Goal: Information Seeking & Learning: Learn about a topic

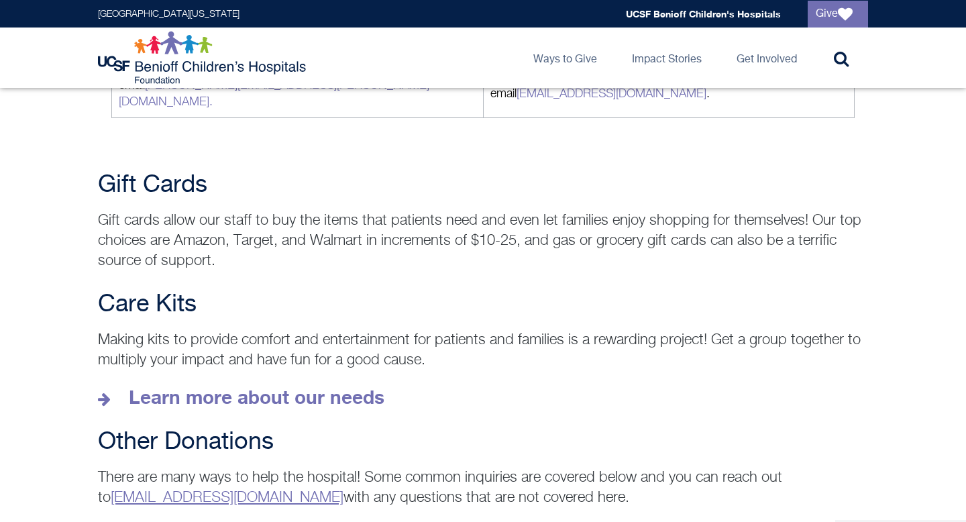
scroll to position [1747, 0]
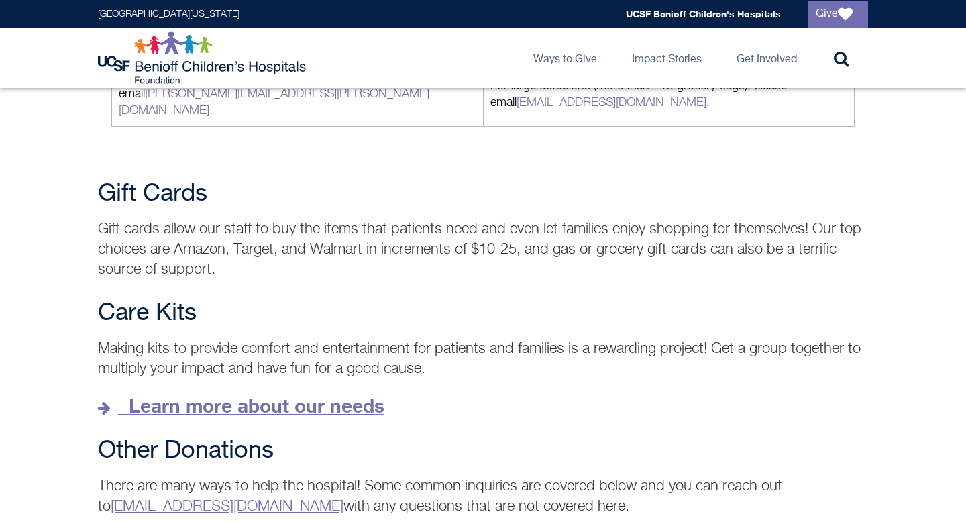
click at [196, 395] on strong "Learn more about our needs" at bounding box center [257, 406] width 256 height 22
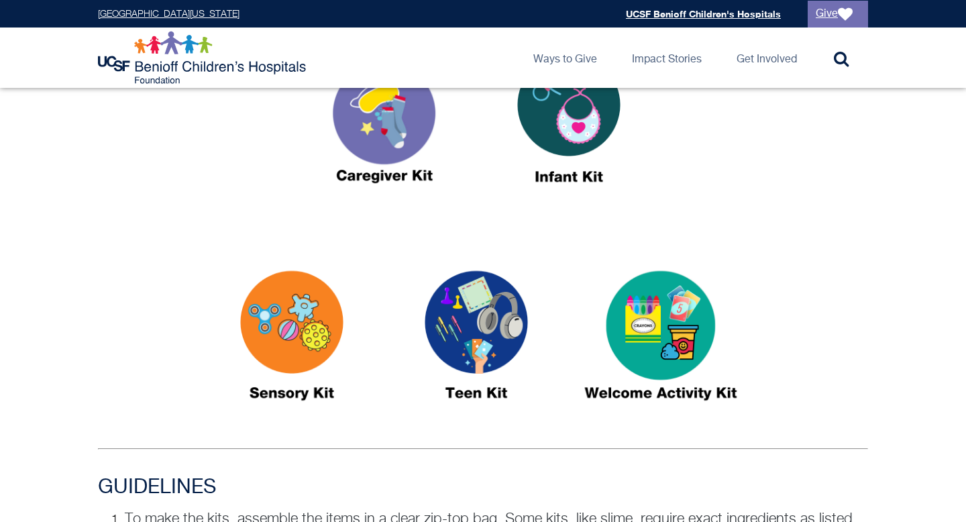
scroll to position [567, 0]
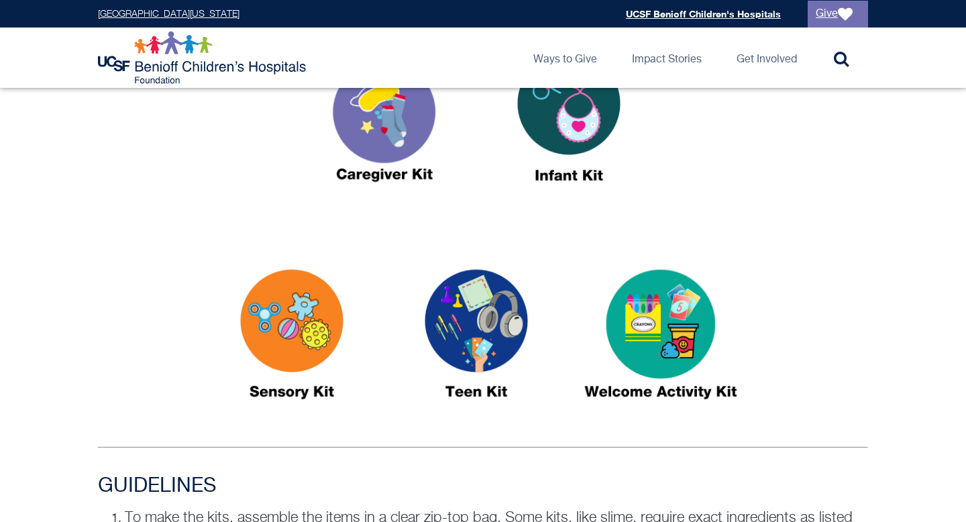
click at [385, 116] on img at bounding box center [385, 122] width 168 height 193
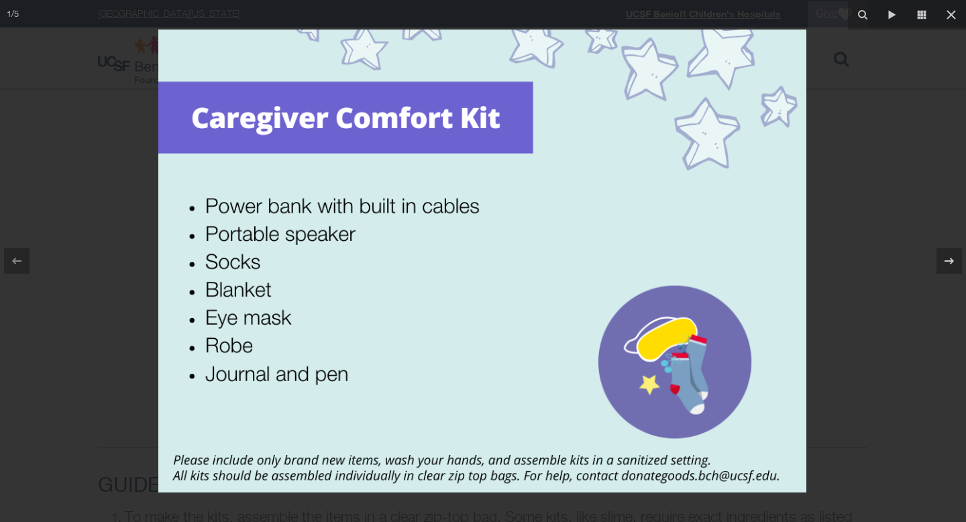
click at [97, 213] on div at bounding box center [483, 261] width 966 height 522
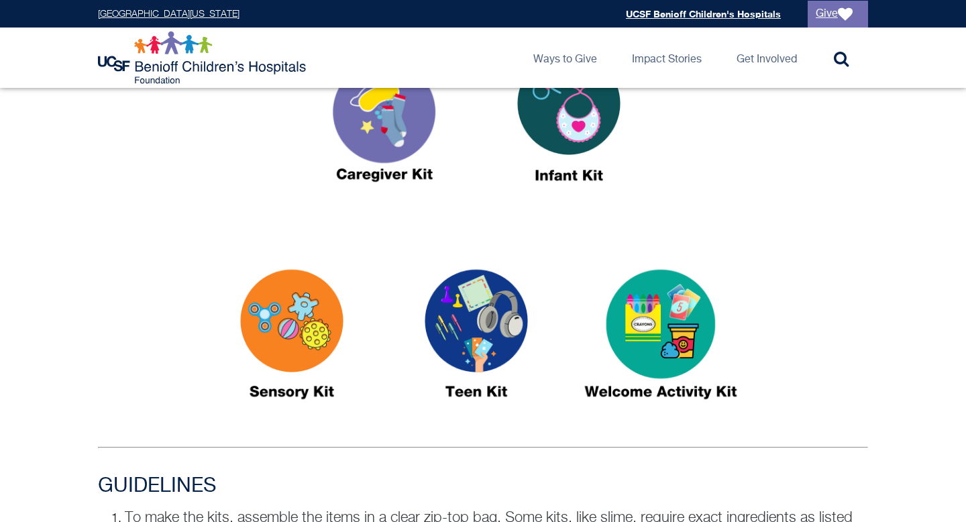
click at [544, 132] on img at bounding box center [569, 122] width 168 height 193
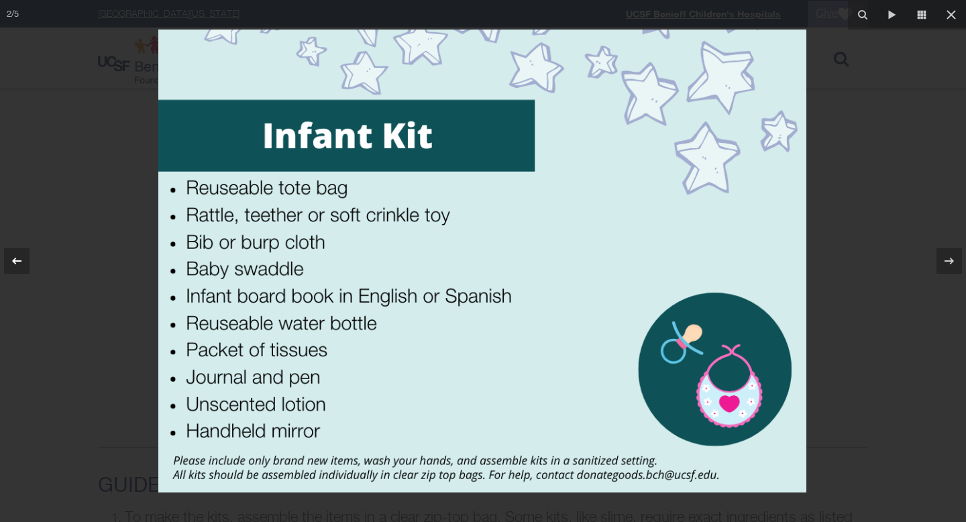
click at [22, 229] on button at bounding box center [23, 260] width 47 height 67
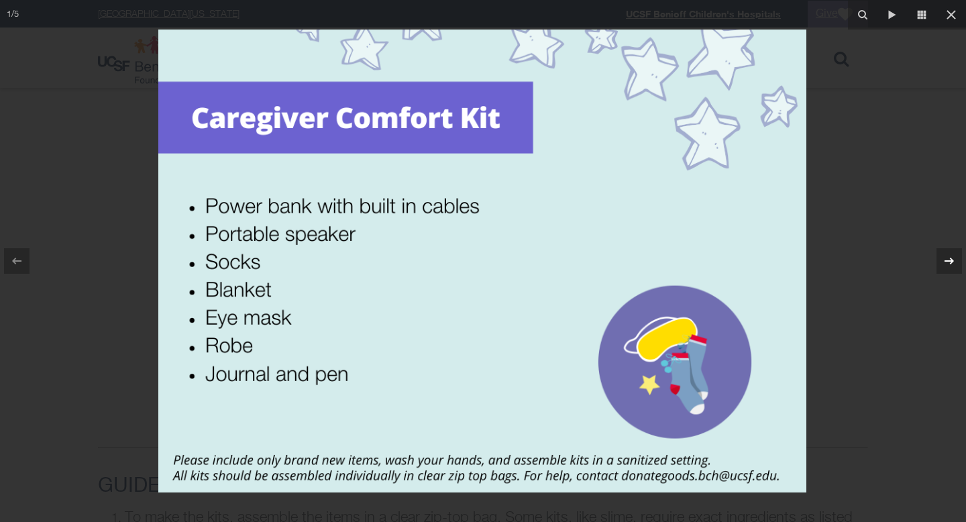
click at [952, 258] on icon at bounding box center [949, 261] width 16 height 16
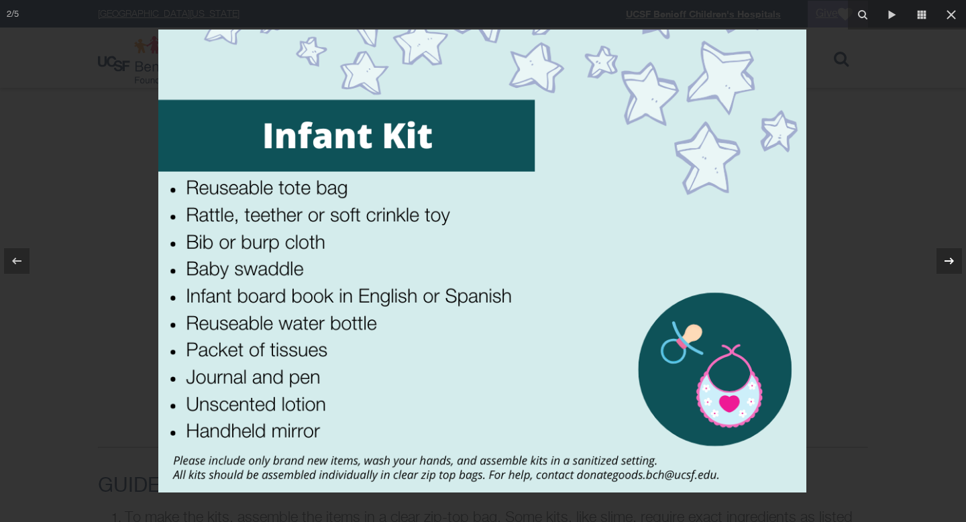
click at [952, 258] on icon at bounding box center [949, 261] width 16 height 16
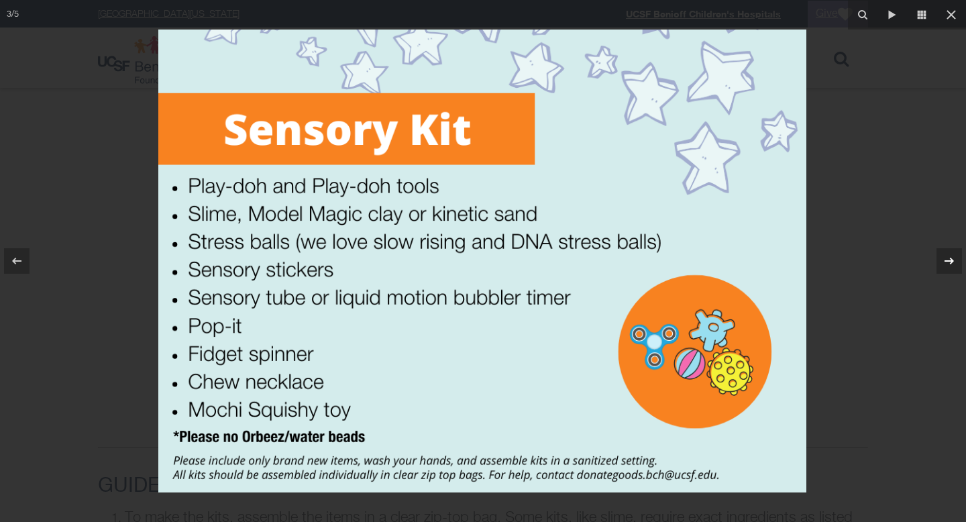
click at [952, 258] on icon at bounding box center [949, 261] width 16 height 16
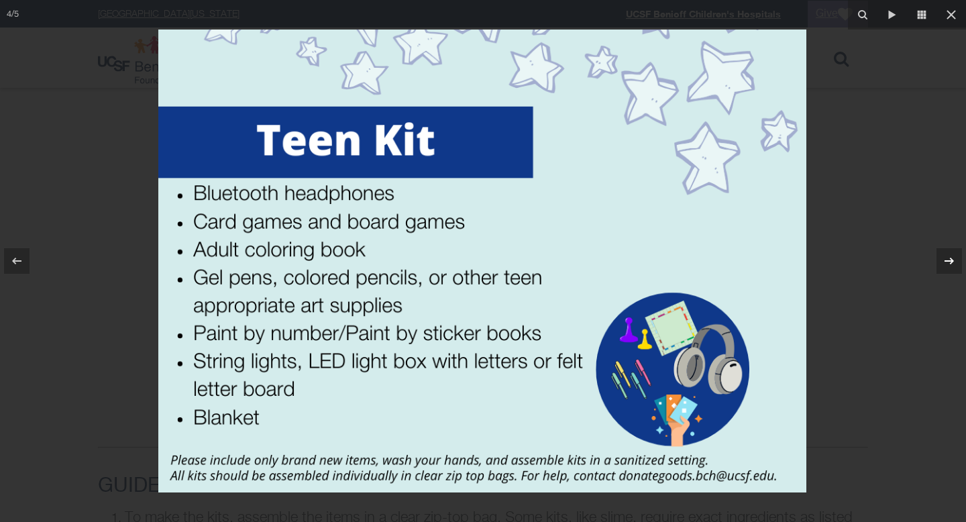
click at [952, 258] on icon at bounding box center [949, 261] width 16 height 16
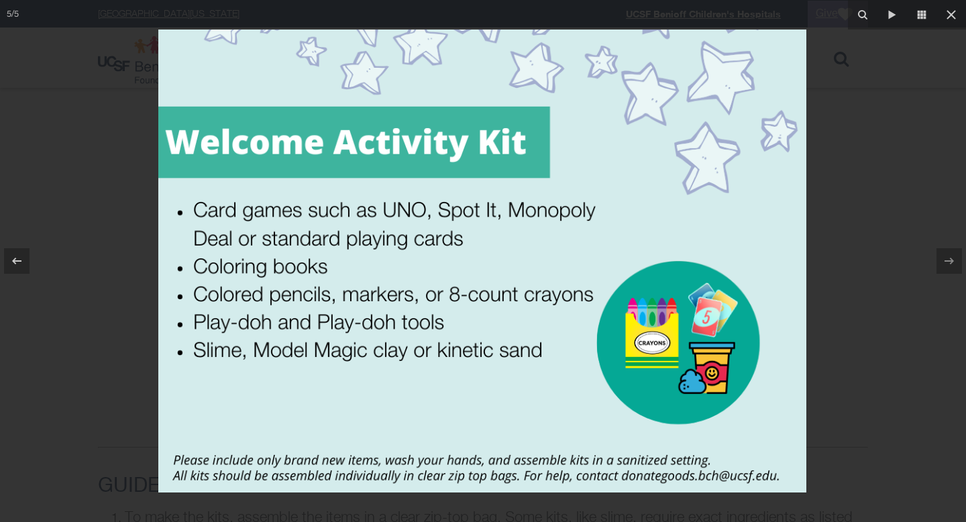
click at [884, 170] on div at bounding box center [483, 261] width 966 height 522
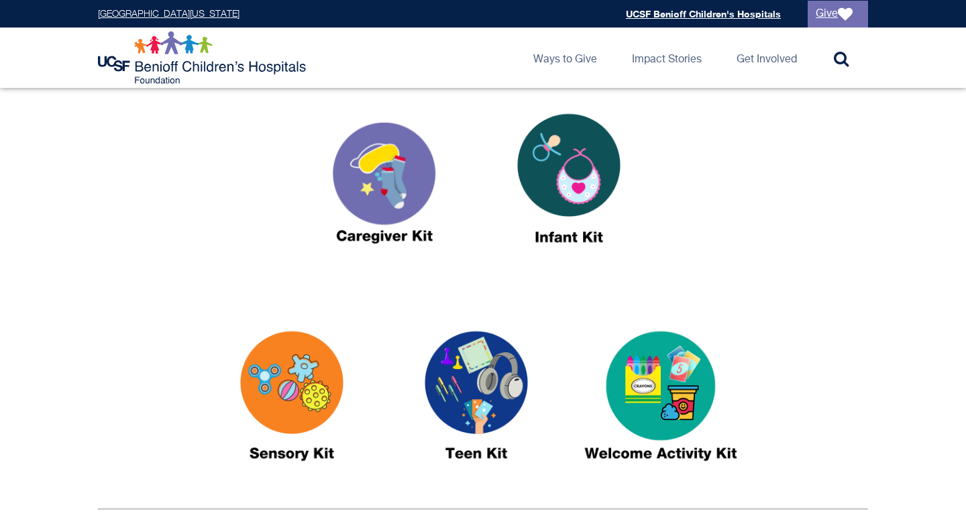
scroll to position [493, 0]
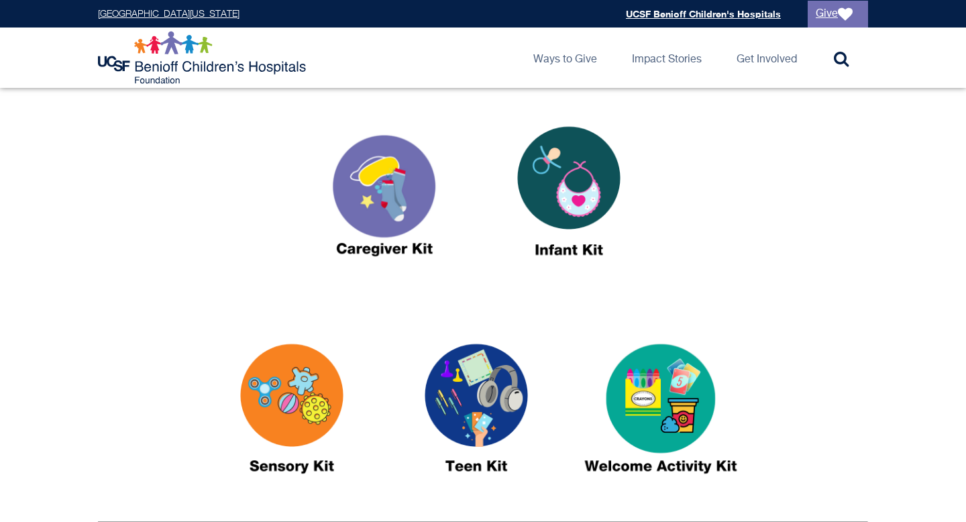
click at [347, 201] on img at bounding box center [385, 197] width 168 height 193
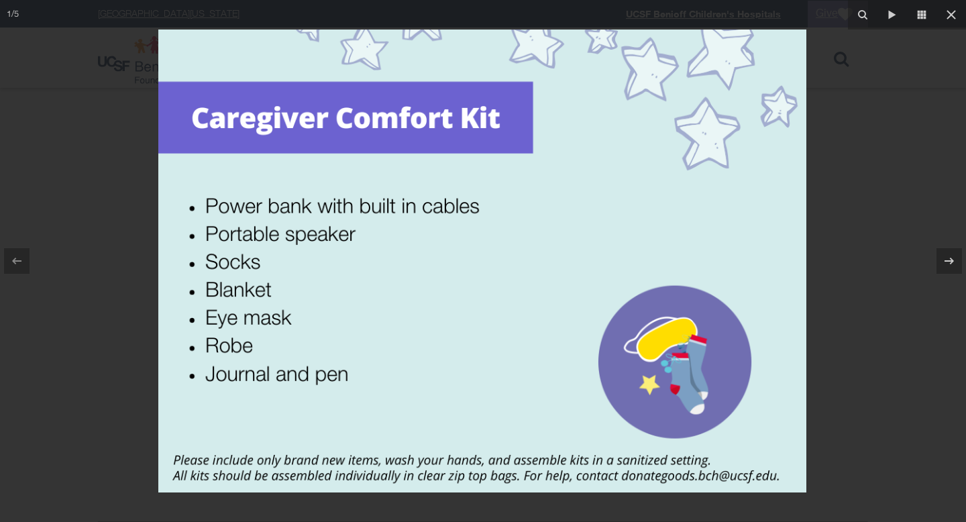
click at [133, 94] on div at bounding box center [483, 261] width 966 height 522
